Goal: Task Accomplishment & Management: Manage account settings

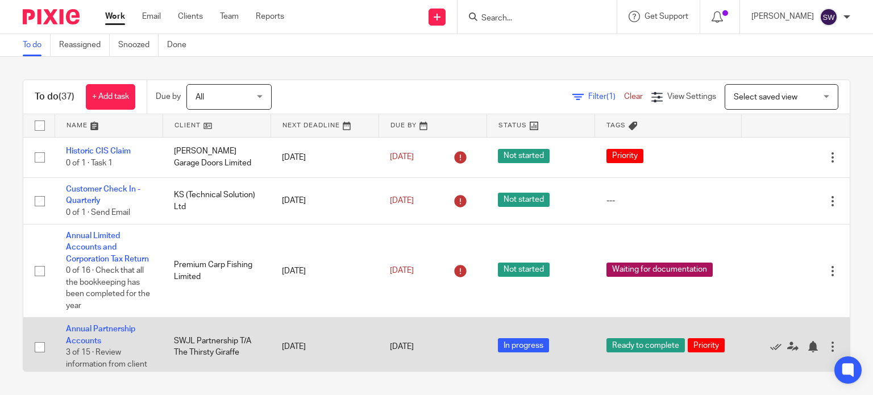
scroll to position [171, 0]
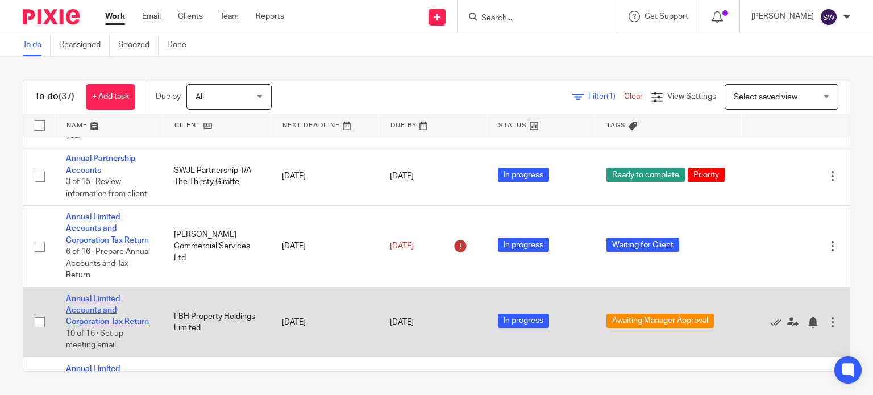
click at [97, 326] on link "Annual Limited Accounts and Corporation Tax Return" at bounding box center [107, 310] width 83 height 31
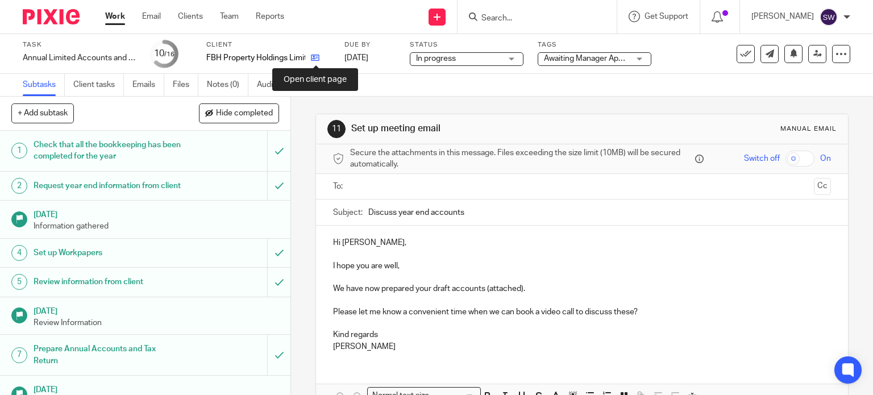
click at [316, 60] on icon at bounding box center [315, 57] width 9 height 9
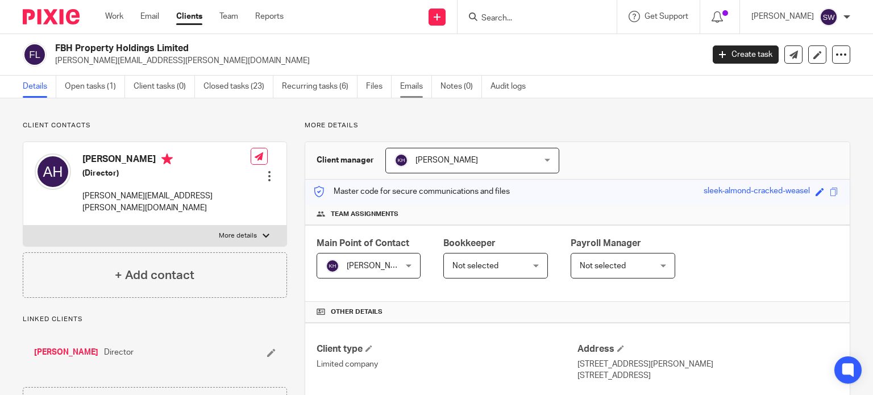
click at [416, 87] on link "Emails" at bounding box center [416, 87] width 32 height 22
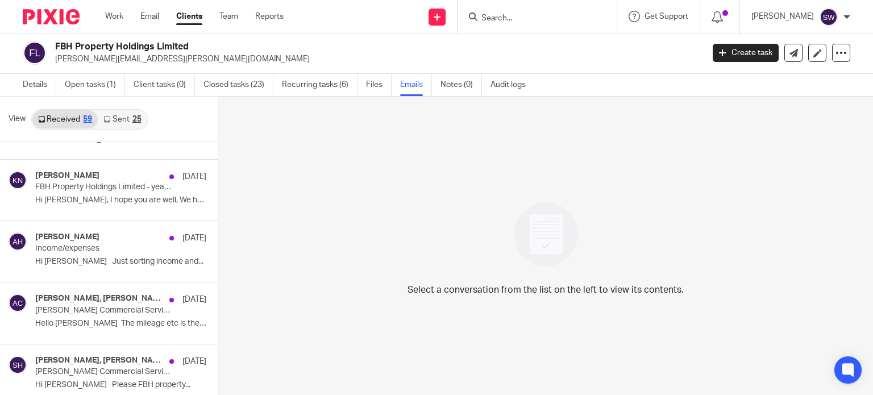
scroll to position [3367, 0]
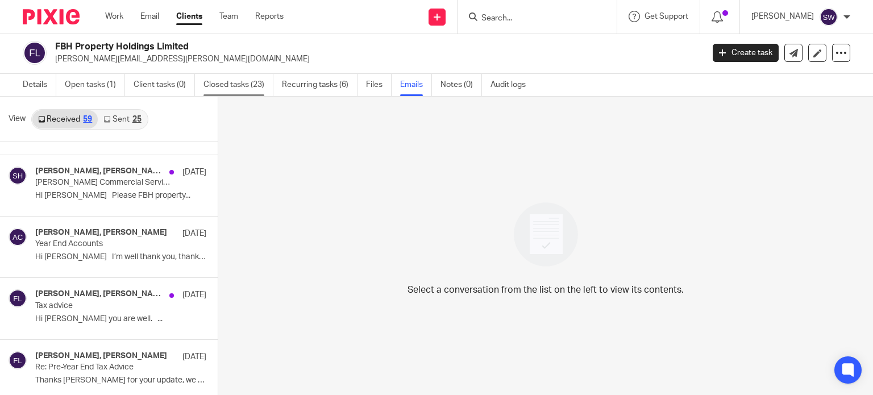
click at [233, 83] on link "Closed tasks (23)" at bounding box center [239, 85] width 70 height 22
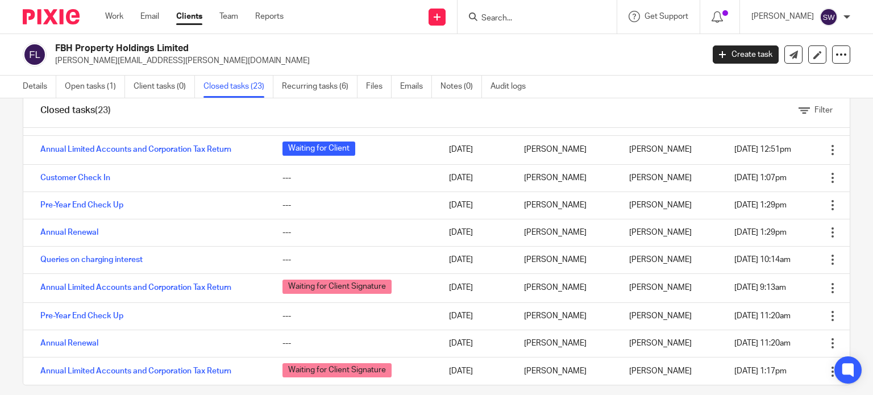
scroll to position [40, 0]
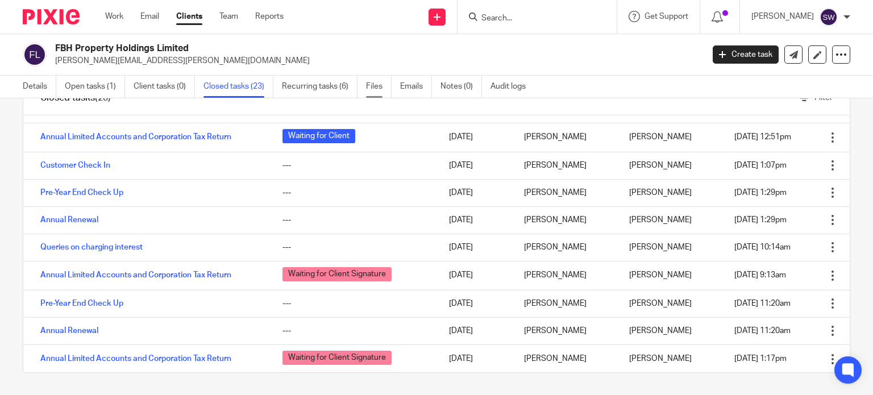
click at [379, 88] on link "Files" at bounding box center [379, 87] width 26 height 22
click at [378, 86] on link "Files" at bounding box center [379, 87] width 26 height 22
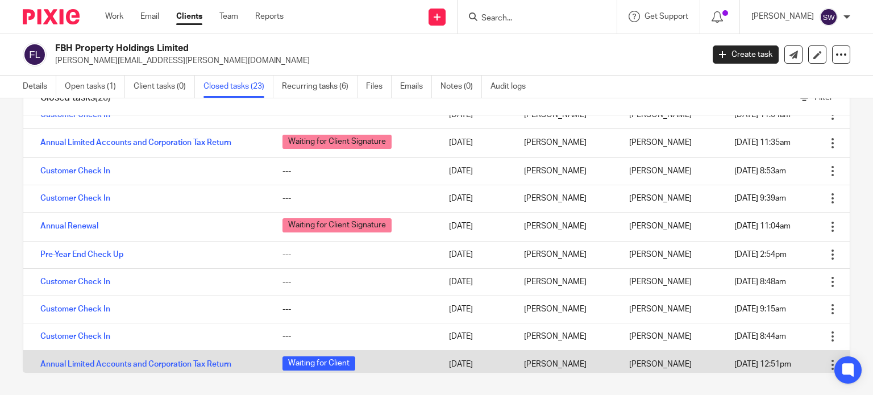
scroll to position [0, 0]
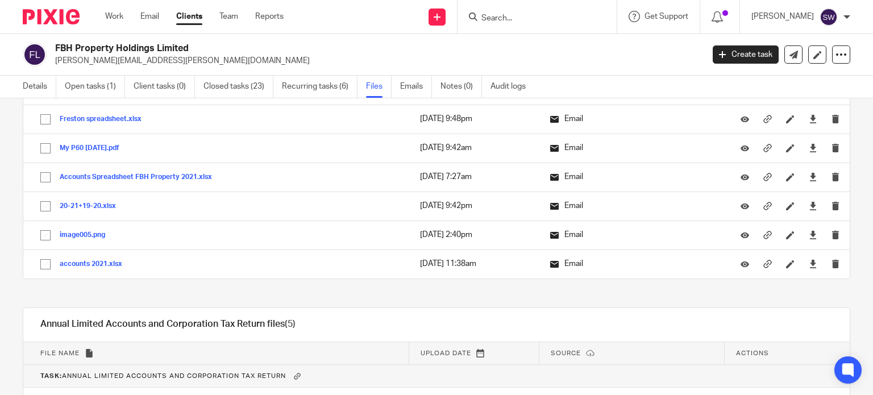
scroll to position [1396, 0]
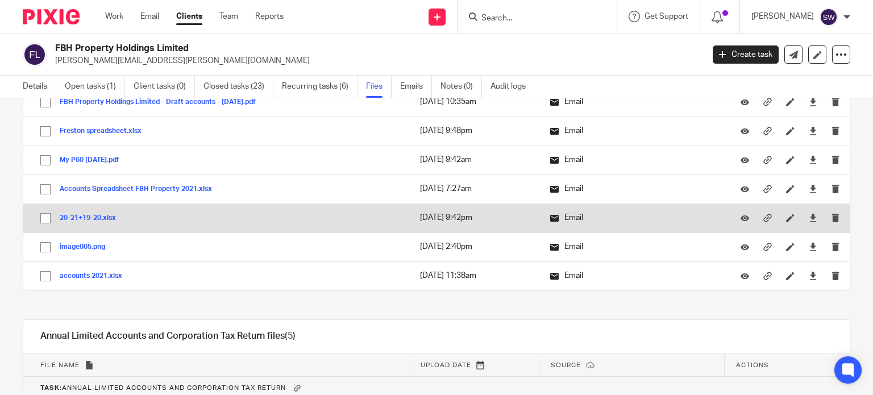
click at [97, 214] on button "20-21+19-20.xlsx" at bounding box center [92, 218] width 65 height 8
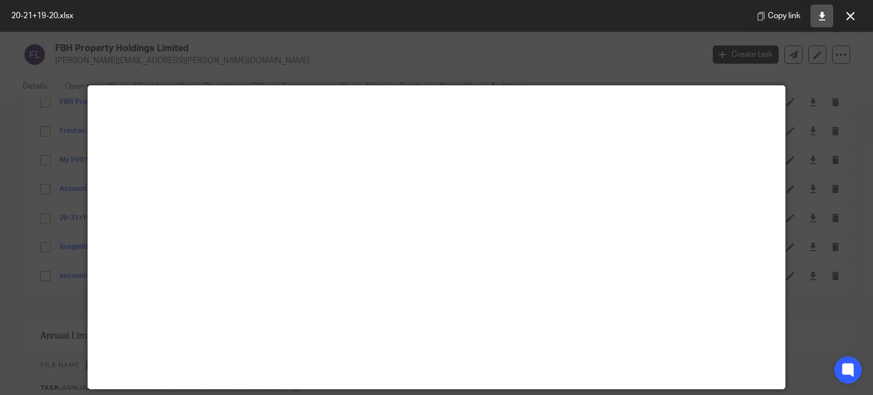
click at [821, 16] on icon at bounding box center [822, 16] width 9 height 9
click at [848, 16] on icon at bounding box center [851, 16] width 9 height 9
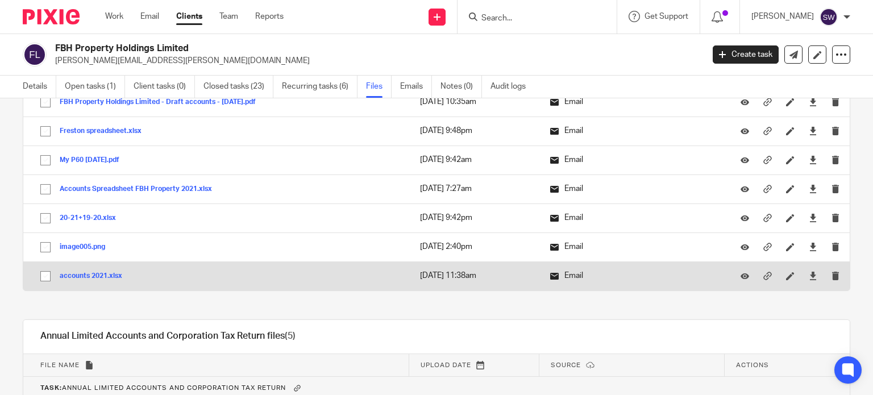
click at [110, 273] on button "accounts 2021.xlsx" at bounding box center [95, 276] width 71 height 8
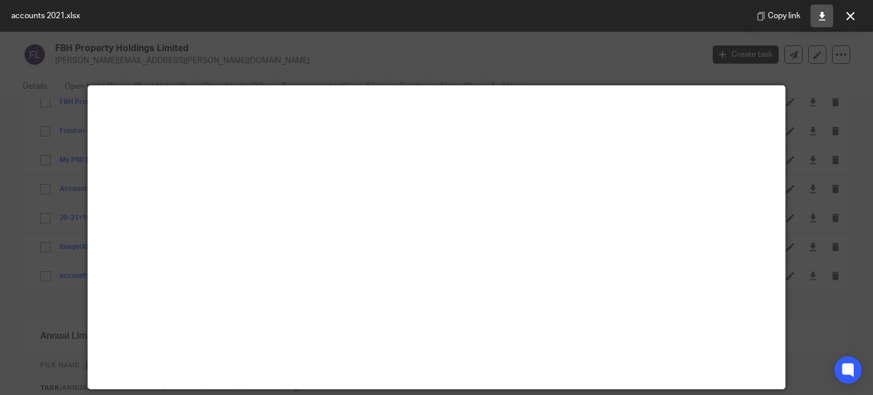
click at [817, 15] on link at bounding box center [822, 16] width 23 height 23
click at [848, 15] on icon at bounding box center [851, 16] width 9 height 9
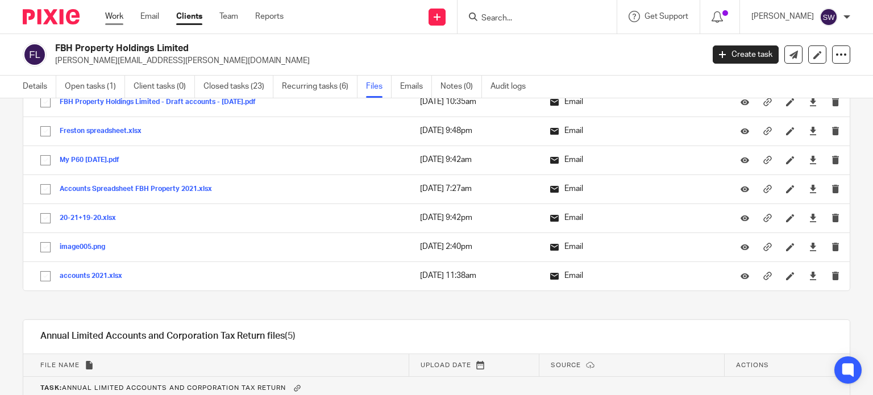
click at [116, 14] on link "Work" at bounding box center [114, 16] width 18 height 11
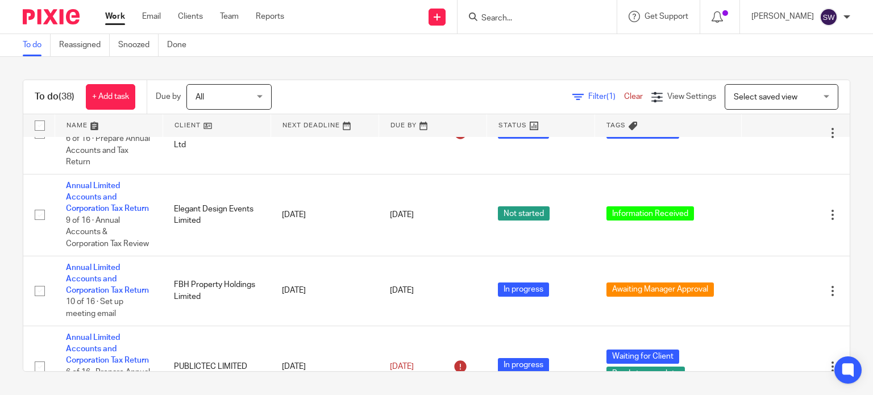
scroll to position [284, 0]
